Goal: Find contact information: Find contact information

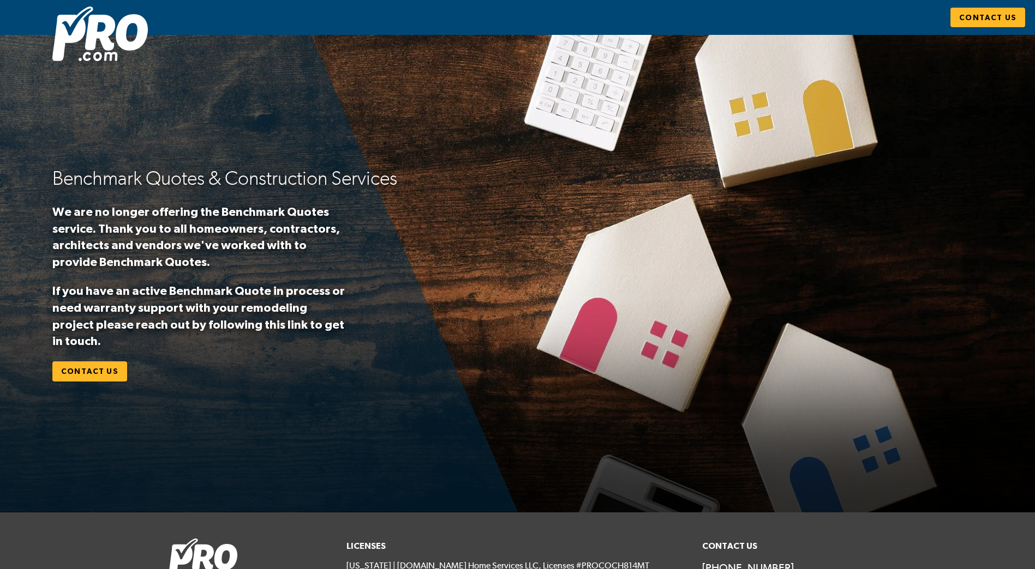
click at [104, 34] on img at bounding box center [99, 34] width 95 height 55
click at [994, 16] on span "Contact Us" at bounding box center [987, 18] width 57 height 14
